Goal: Information Seeking & Learning: Check status

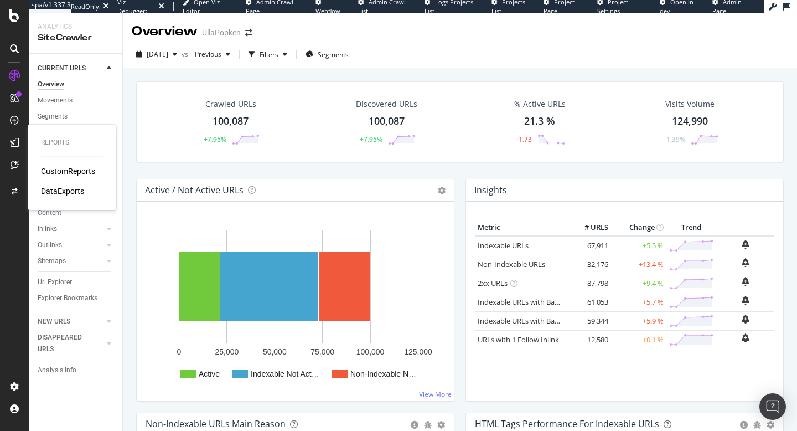
click at [62, 173] on div "CustomReports" at bounding box center [68, 170] width 54 height 11
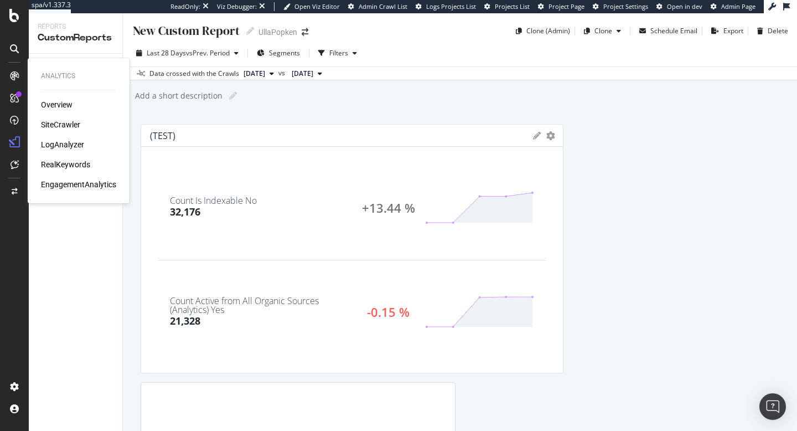
click at [53, 145] on div "LogAnalyzer" at bounding box center [62, 144] width 43 height 11
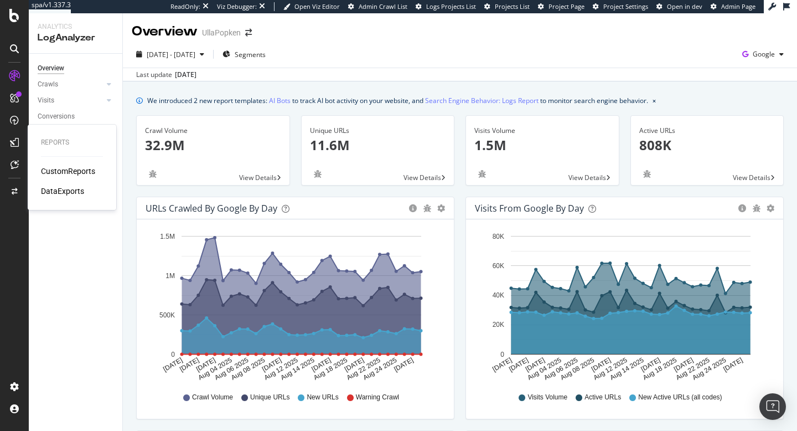
click at [64, 172] on div "CustomReports" at bounding box center [68, 170] width 54 height 11
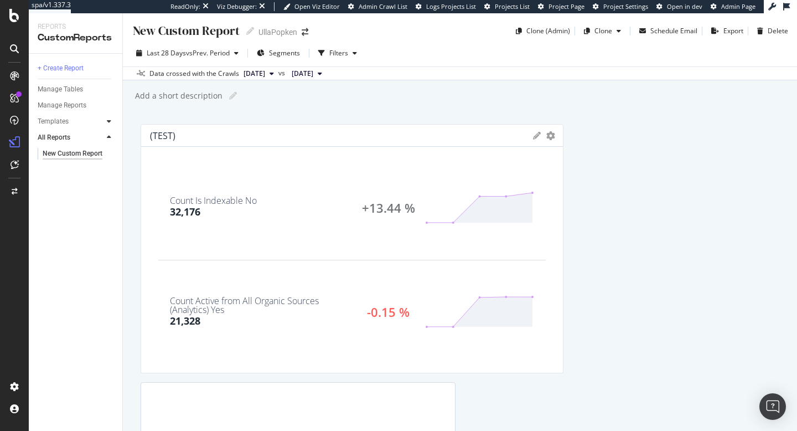
click at [110, 123] on icon at bounding box center [109, 121] width 4 height 7
click at [64, 137] on div "AI Bots in Search" at bounding box center [68, 138] width 50 height 12
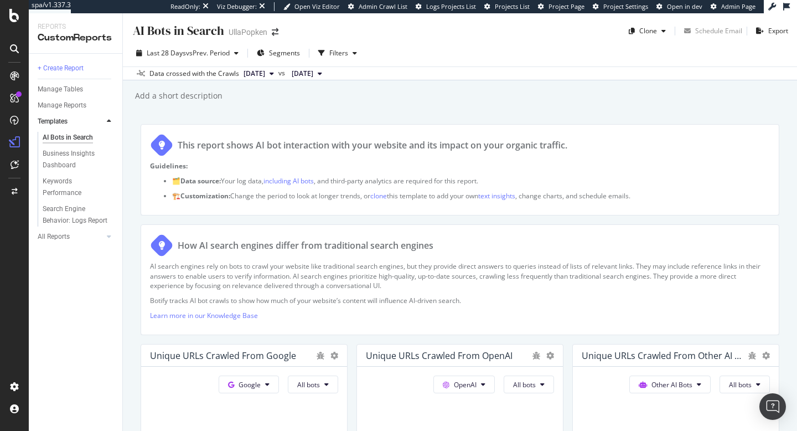
click at [274, 75] on icon at bounding box center [271, 73] width 4 height 7
click at [313, 74] on span "[DATE]" at bounding box center [303, 74] width 22 height 10
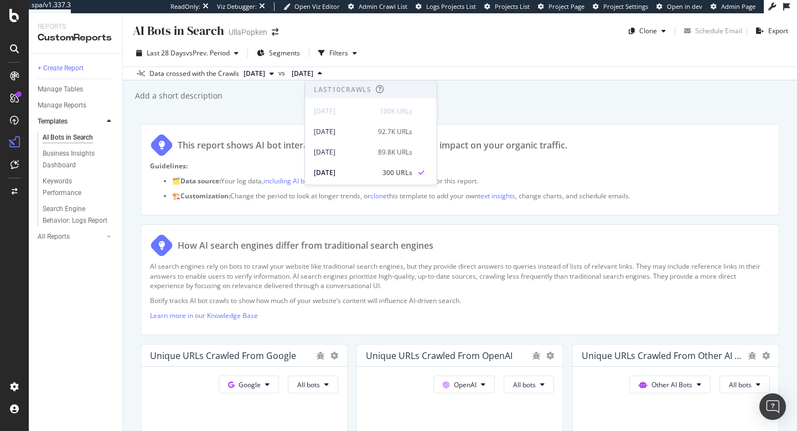
click at [629, 138] on div "This report shows AI bot interaction with your website and its impact on your o…" at bounding box center [460, 144] width 620 height 23
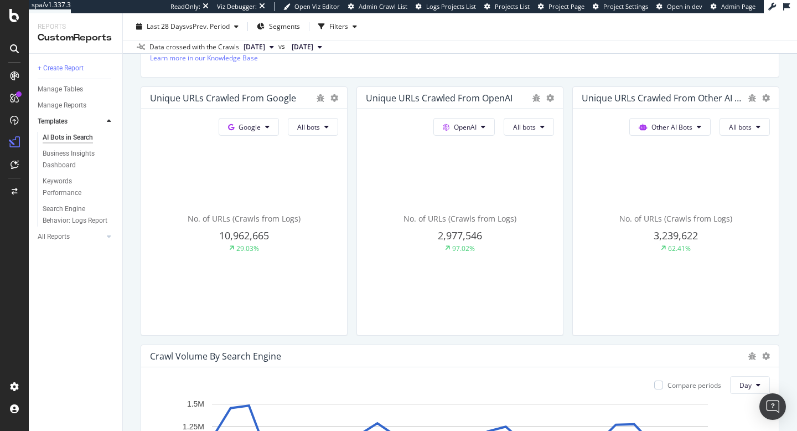
scroll to position [250, 0]
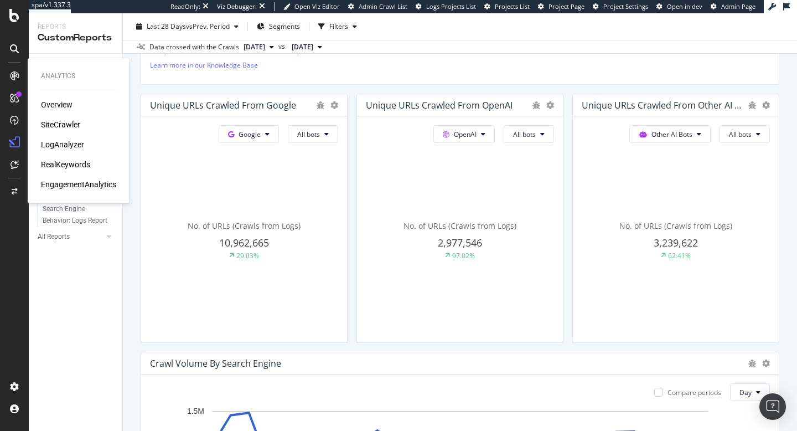
click at [58, 105] on div "Overview" at bounding box center [57, 104] width 32 height 11
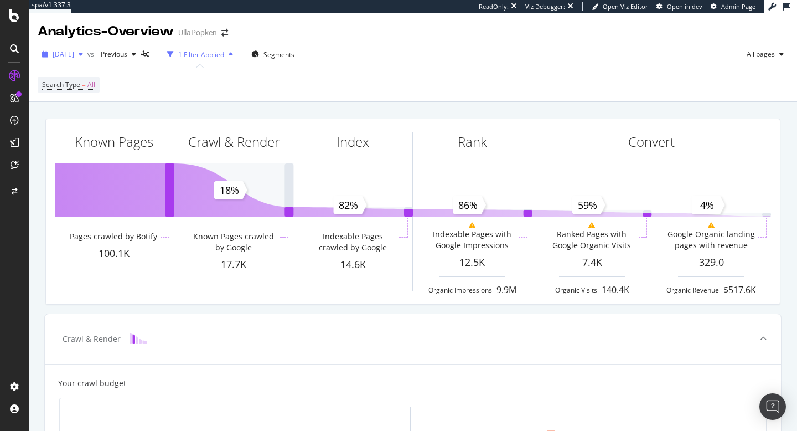
click at [74, 57] on span "[DATE]" at bounding box center [64, 53] width 22 height 9
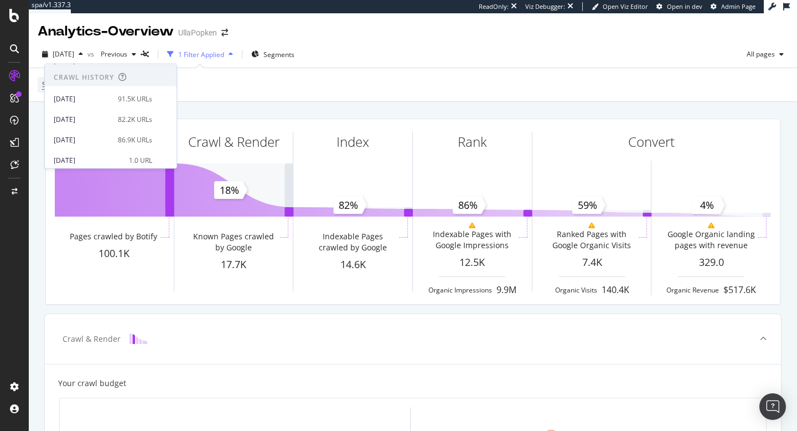
scroll to position [222, 0]
click at [97, 95] on div "[DATE]" at bounding box center [83, 94] width 58 height 10
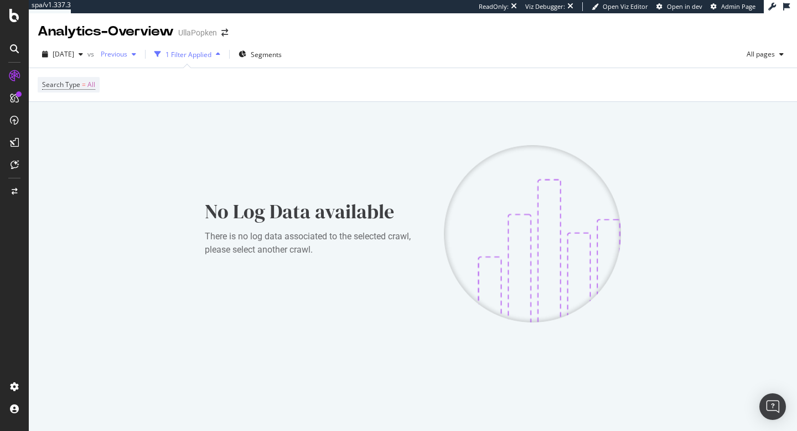
click at [127, 54] on span "Previous" at bounding box center [111, 53] width 31 height 9
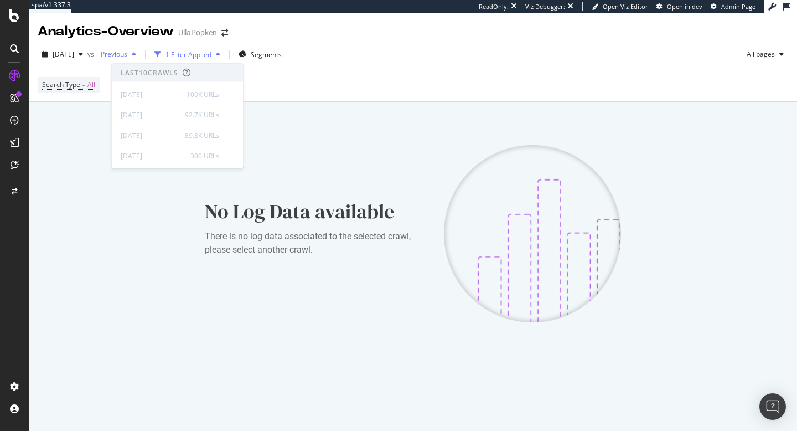
click at [127, 54] on span "Previous" at bounding box center [111, 53] width 31 height 9
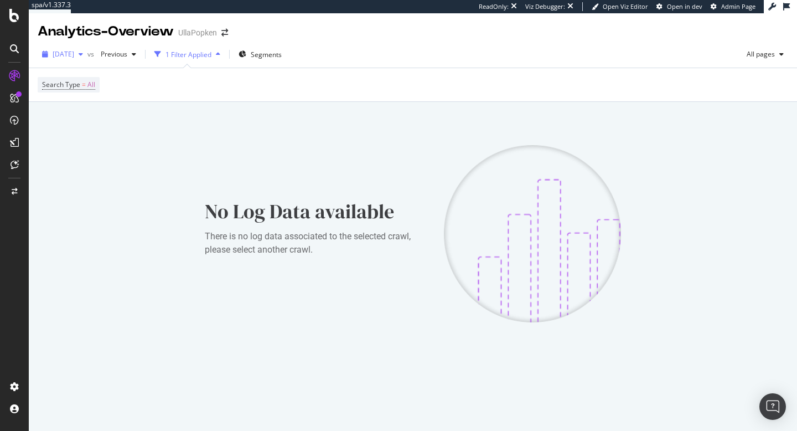
click at [74, 55] on span "[DATE]" at bounding box center [64, 53] width 22 height 9
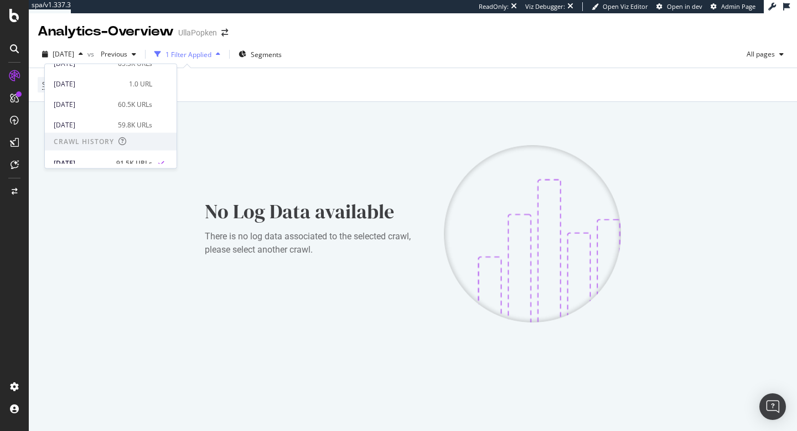
scroll to position [153, 0]
click at [95, 122] on div "[DATE]" at bounding box center [83, 125] width 58 height 10
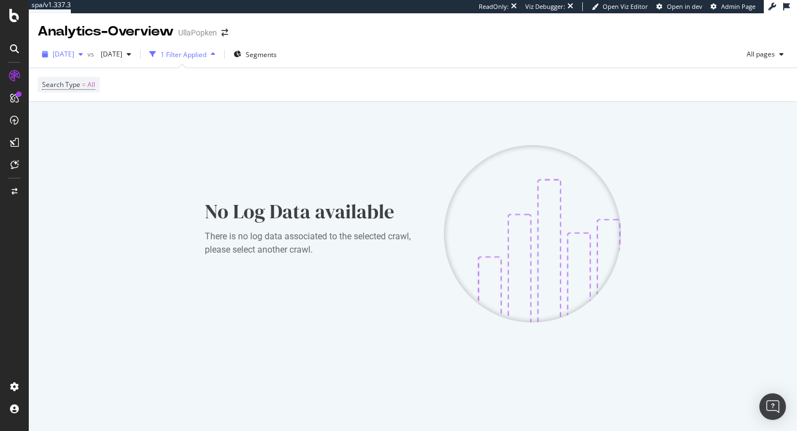
click at [74, 56] on span "[DATE]" at bounding box center [64, 53] width 22 height 9
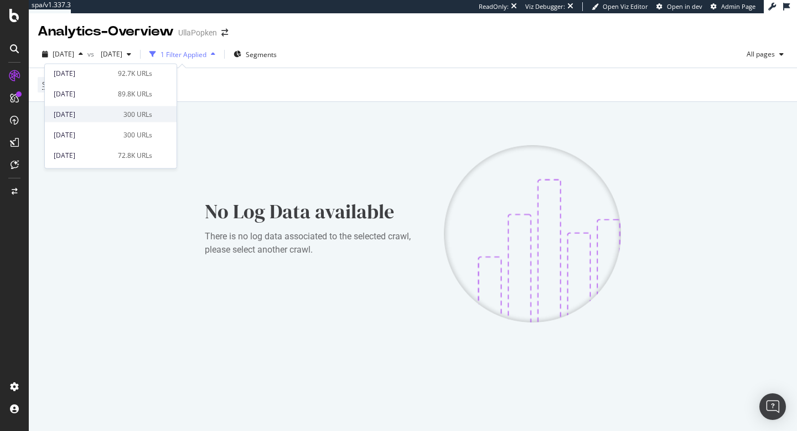
scroll to position [40, 0]
click at [85, 153] on div "[DATE]" at bounding box center [83, 157] width 58 height 10
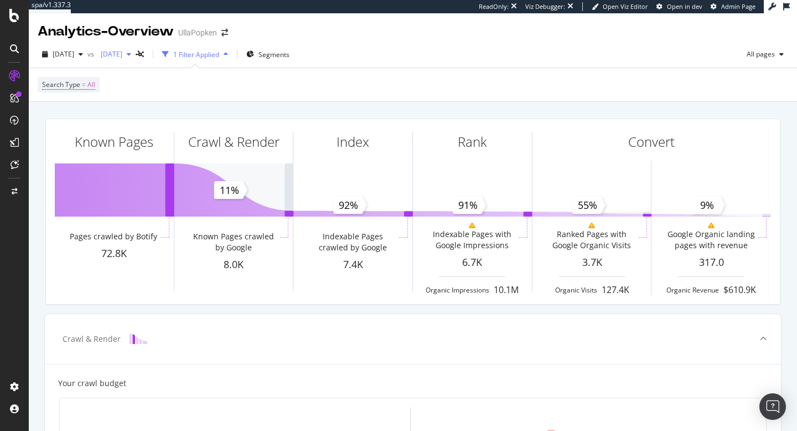
click at [131, 55] on icon "button" at bounding box center [129, 54] width 4 height 7
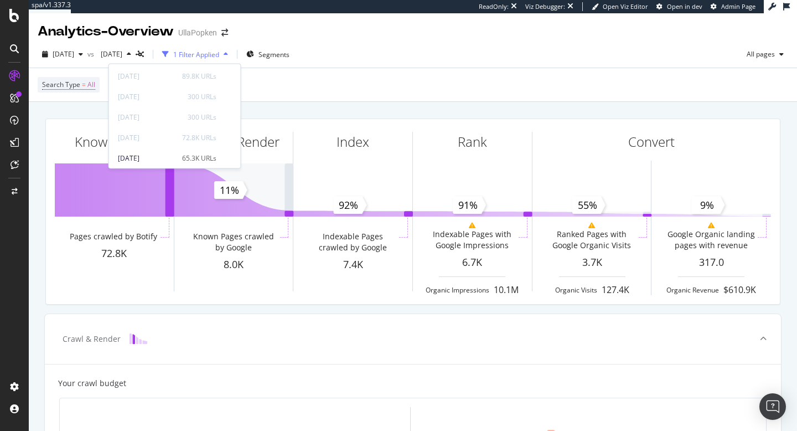
scroll to position [84, 0]
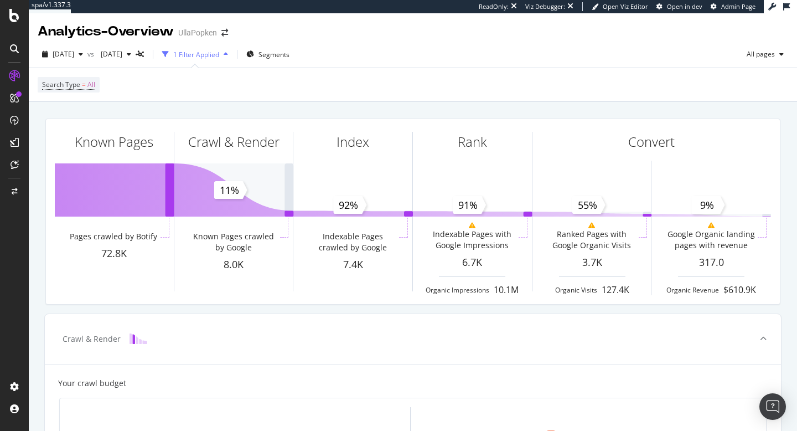
click at [335, 34] on div "Analytics - Overview UllaPopken" at bounding box center [413, 27] width 768 height 28
click at [83, 56] on icon "button" at bounding box center [81, 54] width 4 height 7
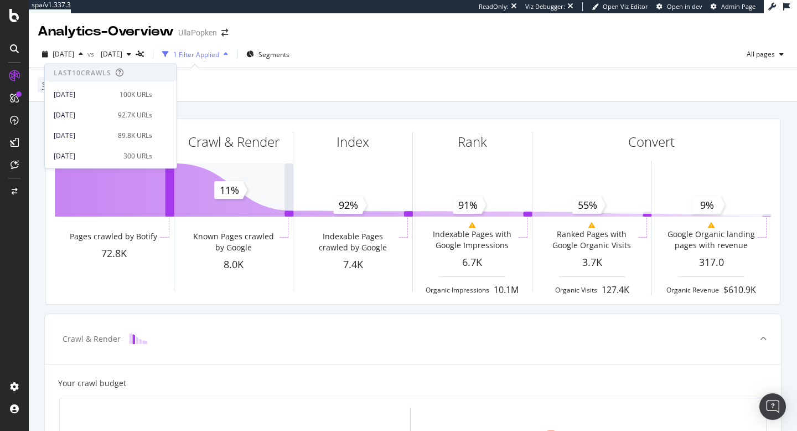
click at [338, 68] on div "Search Type = All" at bounding box center [413, 84] width 750 height 33
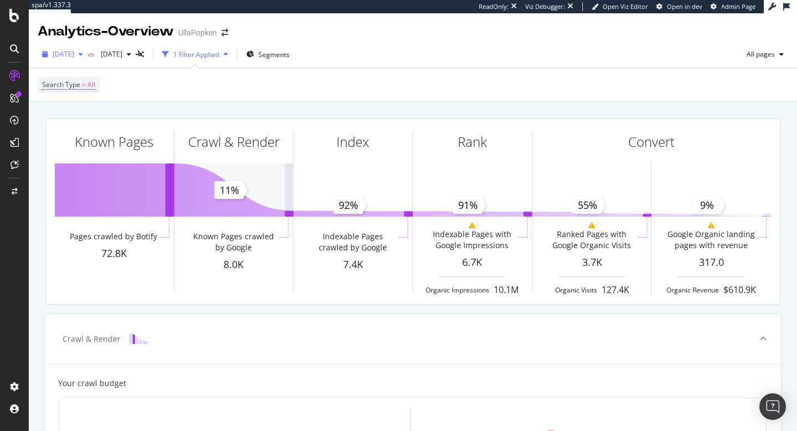
click at [83, 56] on icon "button" at bounding box center [81, 54] width 4 height 7
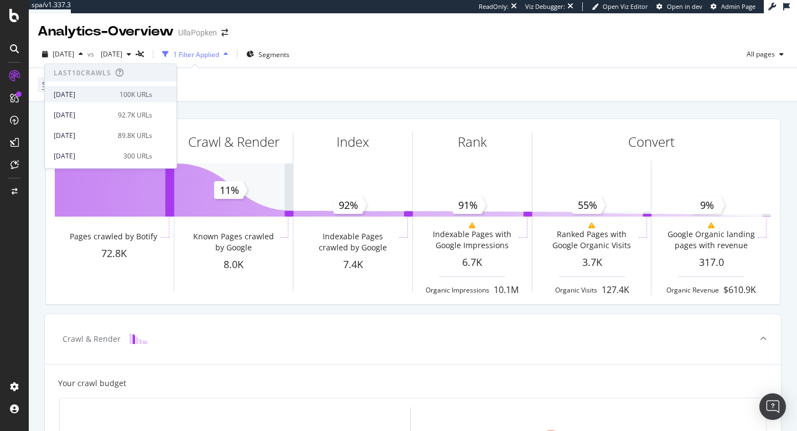
click at [89, 96] on div "[DATE]" at bounding box center [83, 94] width 59 height 10
